Goal: Transaction & Acquisition: Purchase product/service

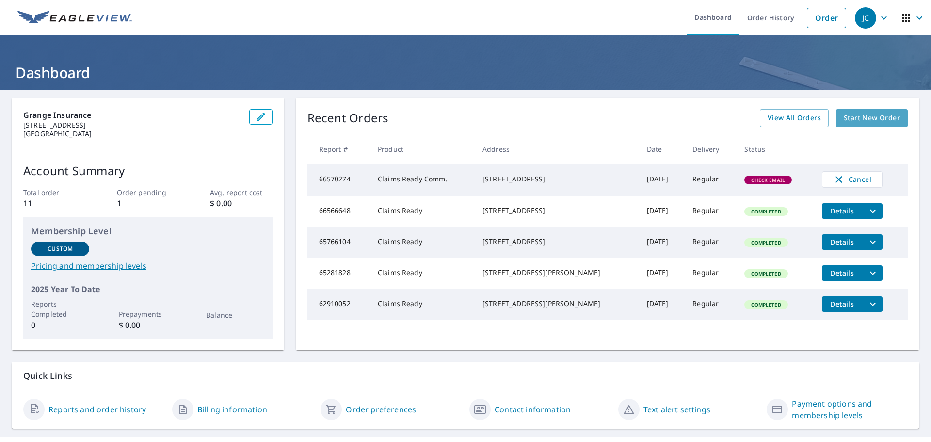
click at [863, 116] on span "Start New Order" at bounding box center [872, 118] width 56 height 12
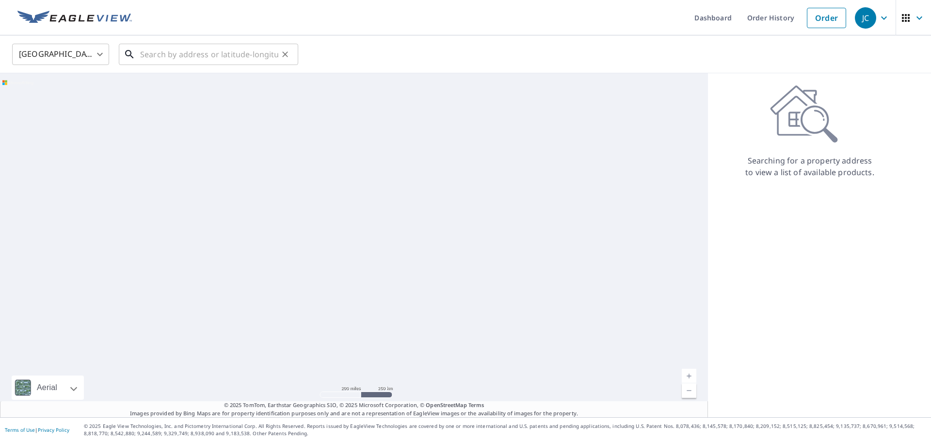
click at [182, 64] on div "​" at bounding box center [208, 54] width 179 height 21
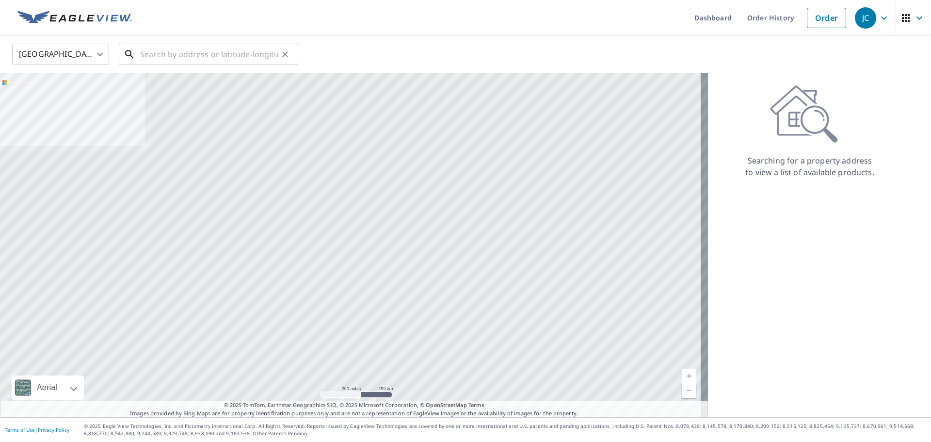
click at [156, 56] on input "text" at bounding box center [209, 54] width 138 height 27
paste input "[STREET_ADDRESS]"
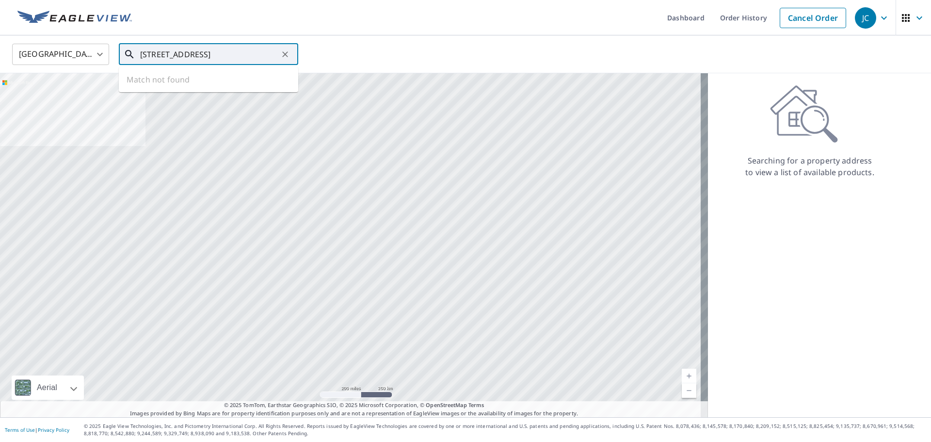
scroll to position [0, 44]
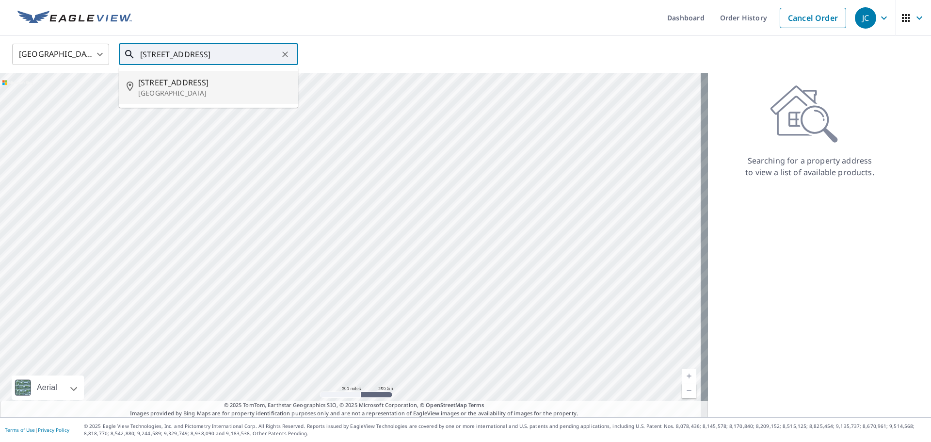
click at [174, 84] on span "[STREET_ADDRESS]" at bounding box center [214, 83] width 152 height 12
type input "[STREET_ADDRESS]"
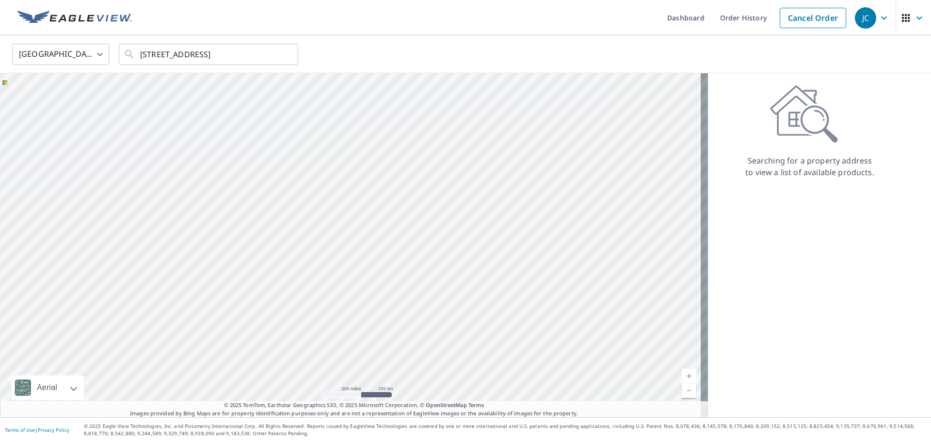
scroll to position [0, 0]
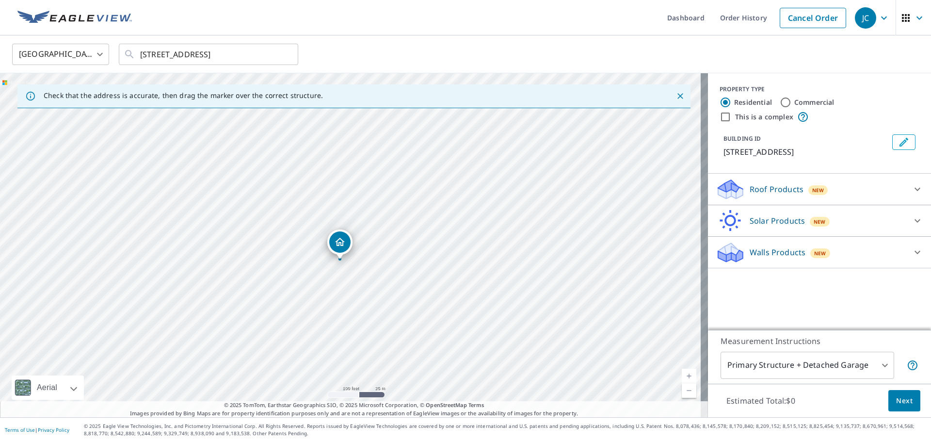
click at [903, 400] on span "Next" at bounding box center [904, 401] width 16 height 12
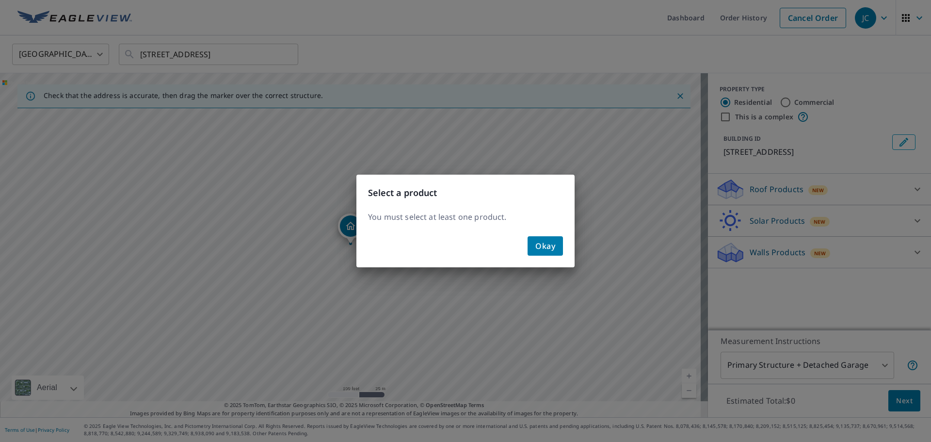
click at [548, 240] on span "Okay" at bounding box center [545, 246] width 20 height 14
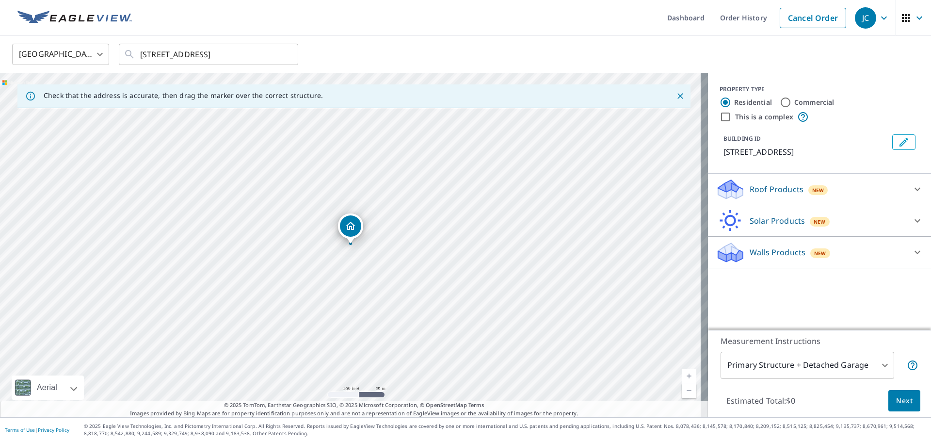
click at [876, 367] on body "JC JC Dashboard Order History Cancel Order JC United States [GEOGRAPHIC_DATA] ​…" at bounding box center [465, 221] width 931 height 442
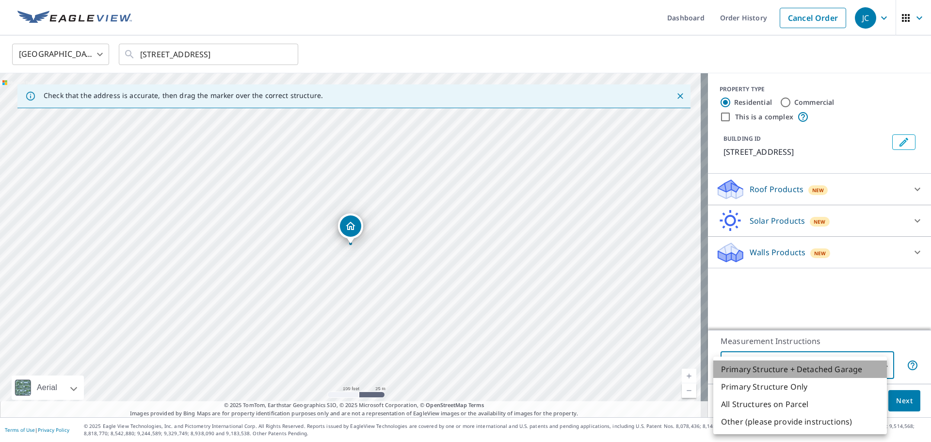
click at [754, 372] on li "Primary Structure + Detached Garage" at bounding box center [800, 368] width 174 height 17
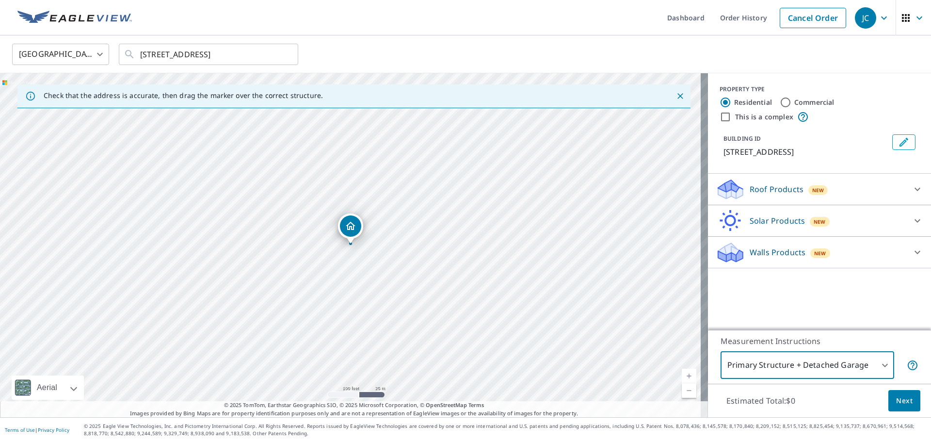
click at [873, 366] on body "JC JC Dashboard Order History Cancel Order JC United States [GEOGRAPHIC_DATA] ​…" at bounding box center [465, 221] width 931 height 442
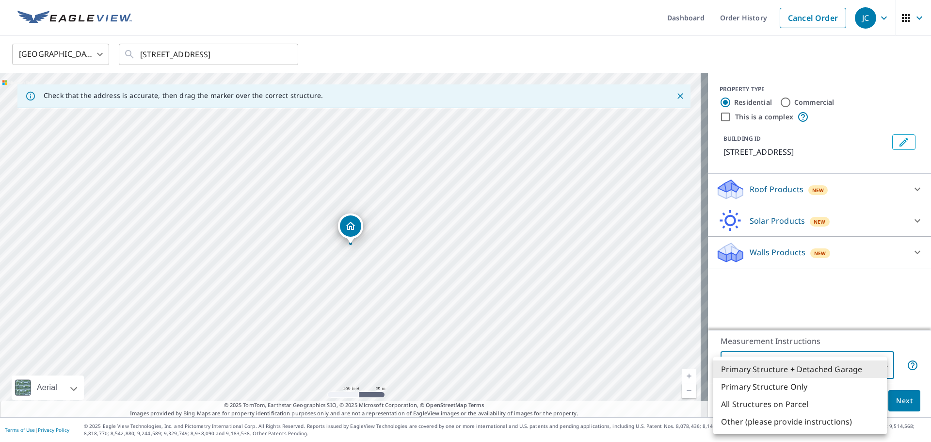
click at [760, 391] on li "Primary Structure Only" at bounding box center [800, 386] width 174 height 17
type input "2"
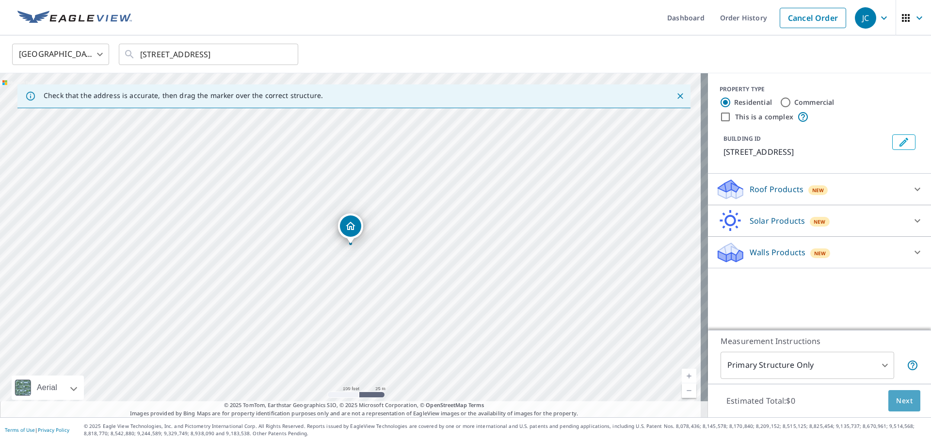
click at [900, 401] on span "Next" at bounding box center [904, 401] width 16 height 12
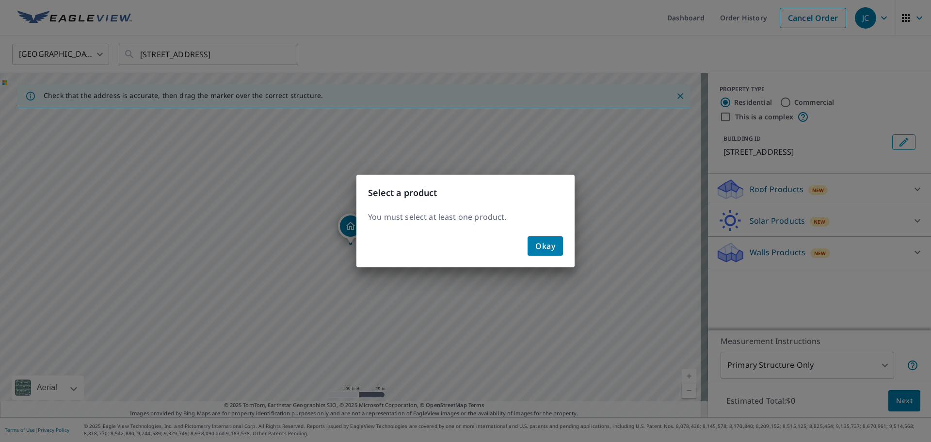
click at [547, 245] on span "Okay" at bounding box center [545, 246] width 20 height 14
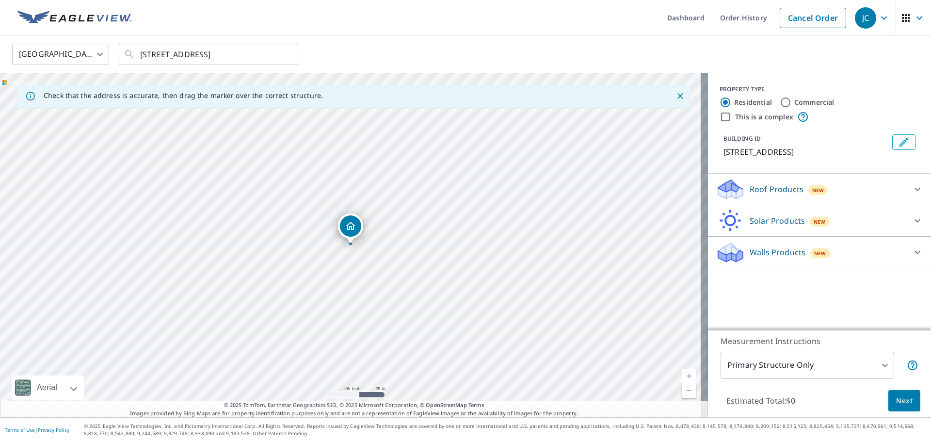
click at [350, 228] on icon "Dropped pin, building 1, Residential property, 1728 Curling Way Bowling Green, …" at bounding box center [351, 226] width 12 height 12
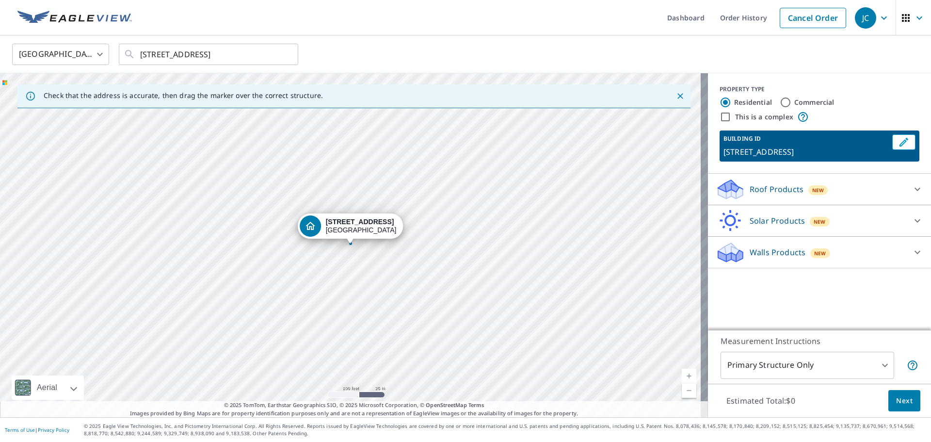
click at [902, 403] on span "Next" at bounding box center [904, 401] width 16 height 12
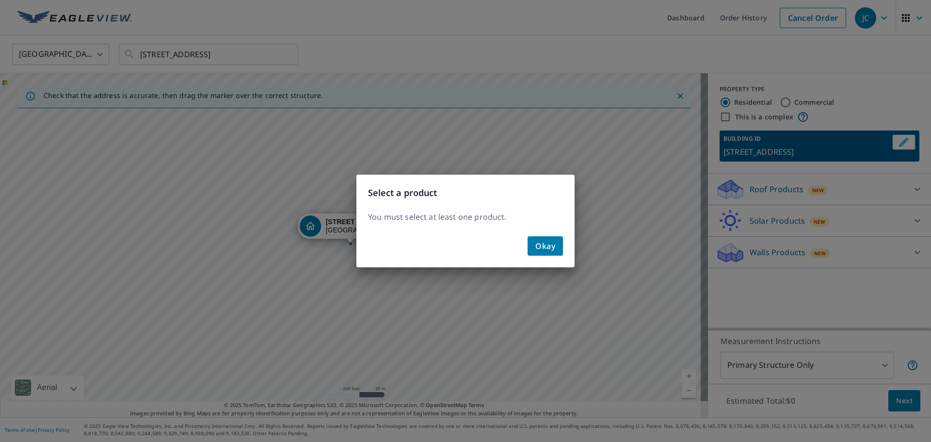
click at [551, 244] on span "Okay" at bounding box center [545, 246] width 20 height 14
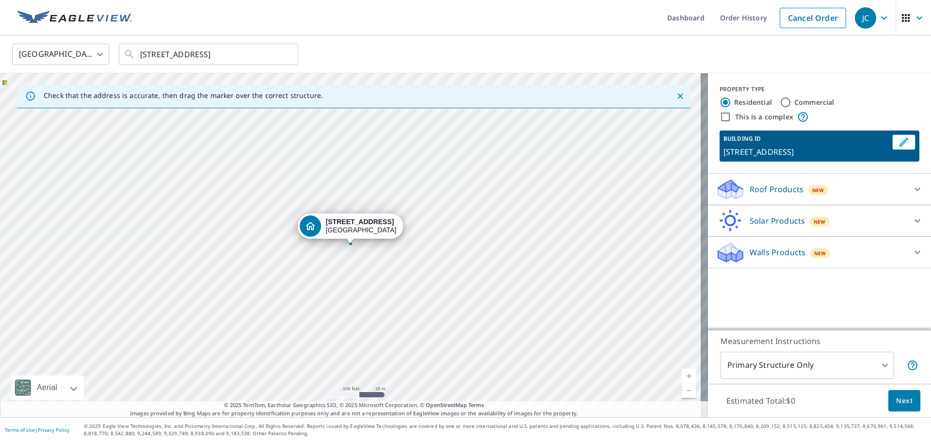
click at [911, 188] on icon at bounding box center [917, 189] width 12 height 12
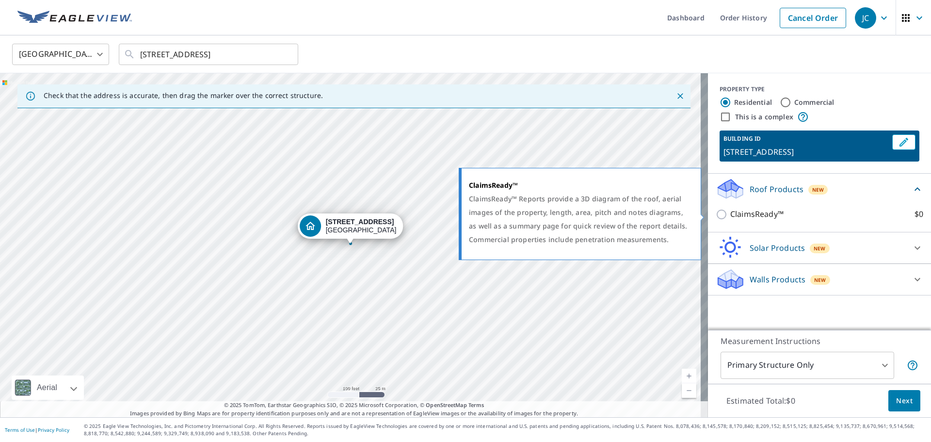
click at [716, 217] on input "ClaimsReady™ $0" at bounding box center [723, 214] width 15 height 12
checkbox input "true"
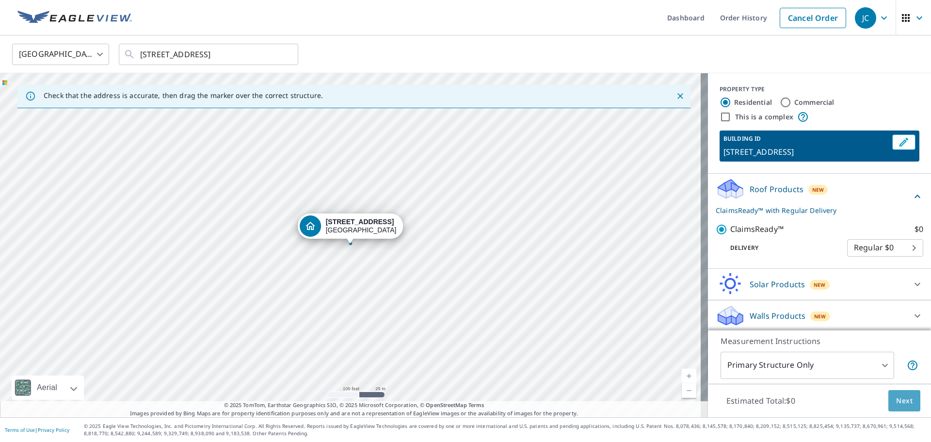
click at [902, 400] on span "Next" at bounding box center [904, 401] width 16 height 12
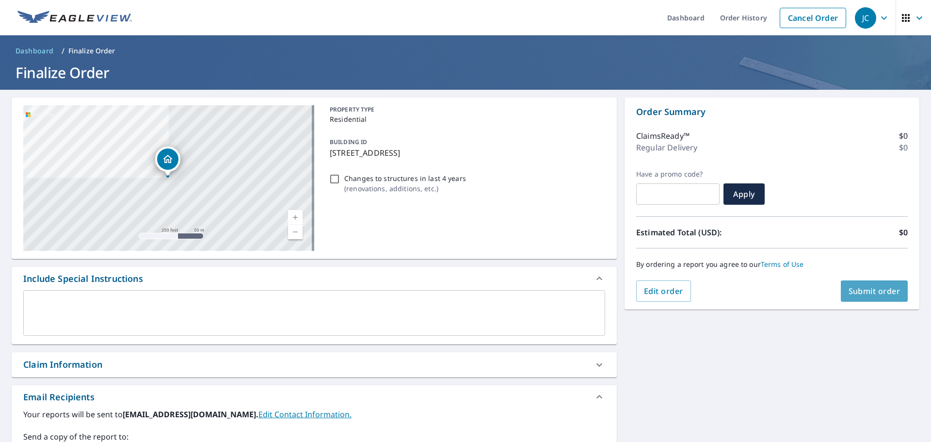
click at [864, 289] on span "Submit order" at bounding box center [874, 291] width 52 height 11
